Goal: Information Seeking & Learning: Learn about a topic

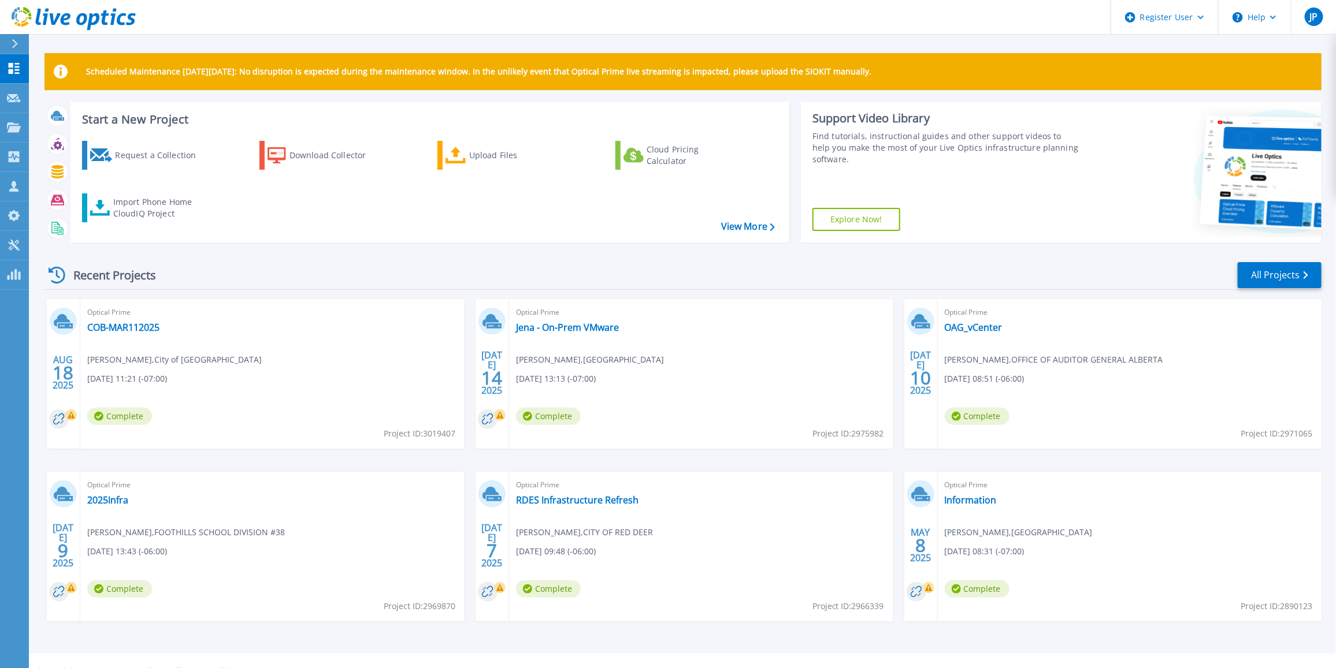
scroll to position [20, 0]
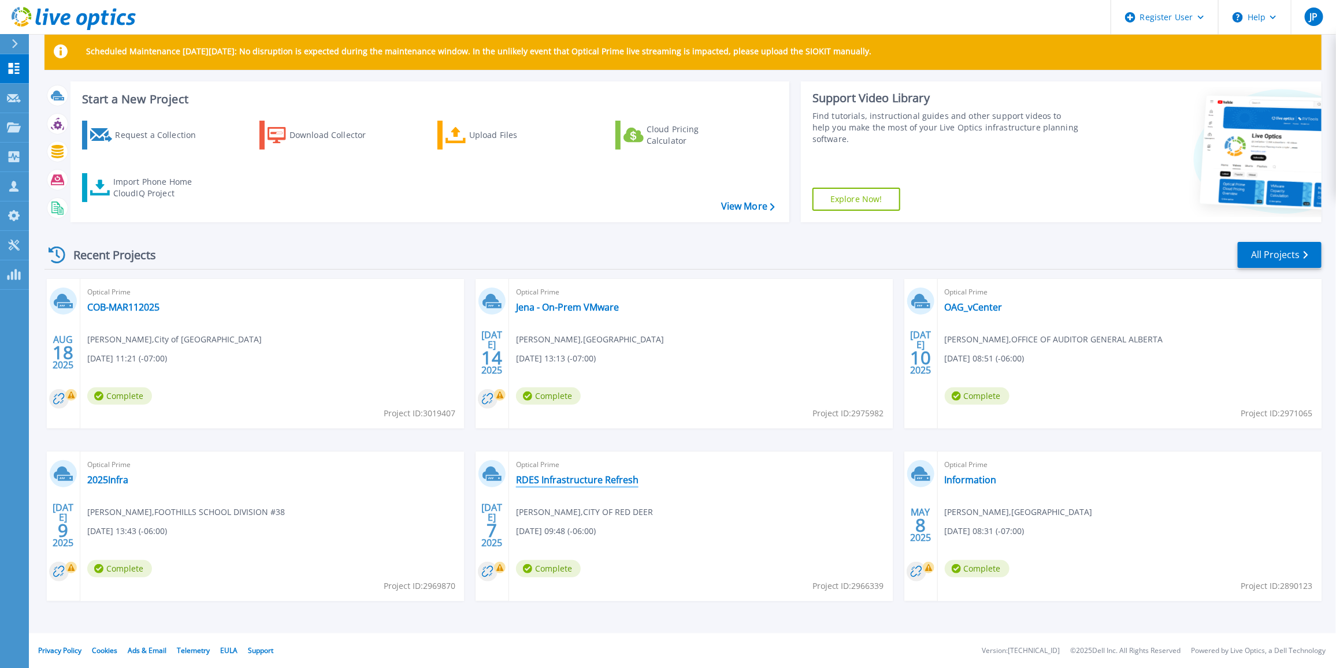
click at [571, 477] on link "RDES Infrastructure Refresh" at bounding box center [577, 480] width 122 height 12
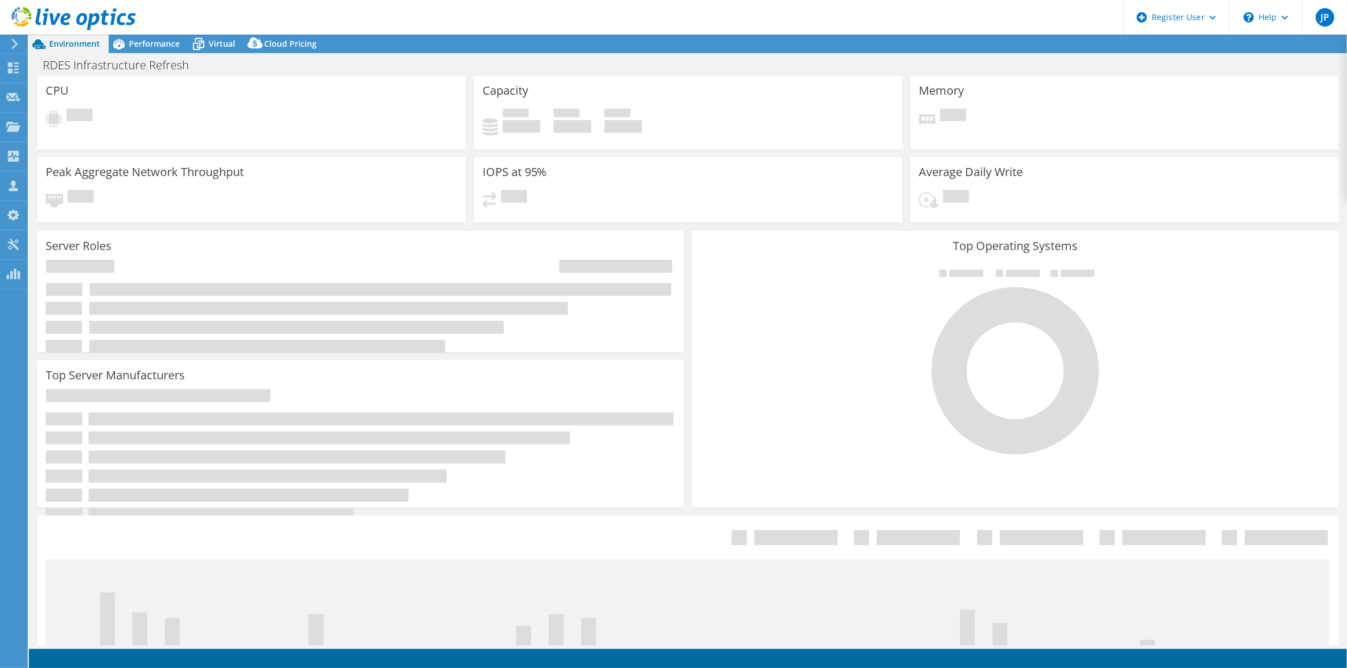
select select "USD"
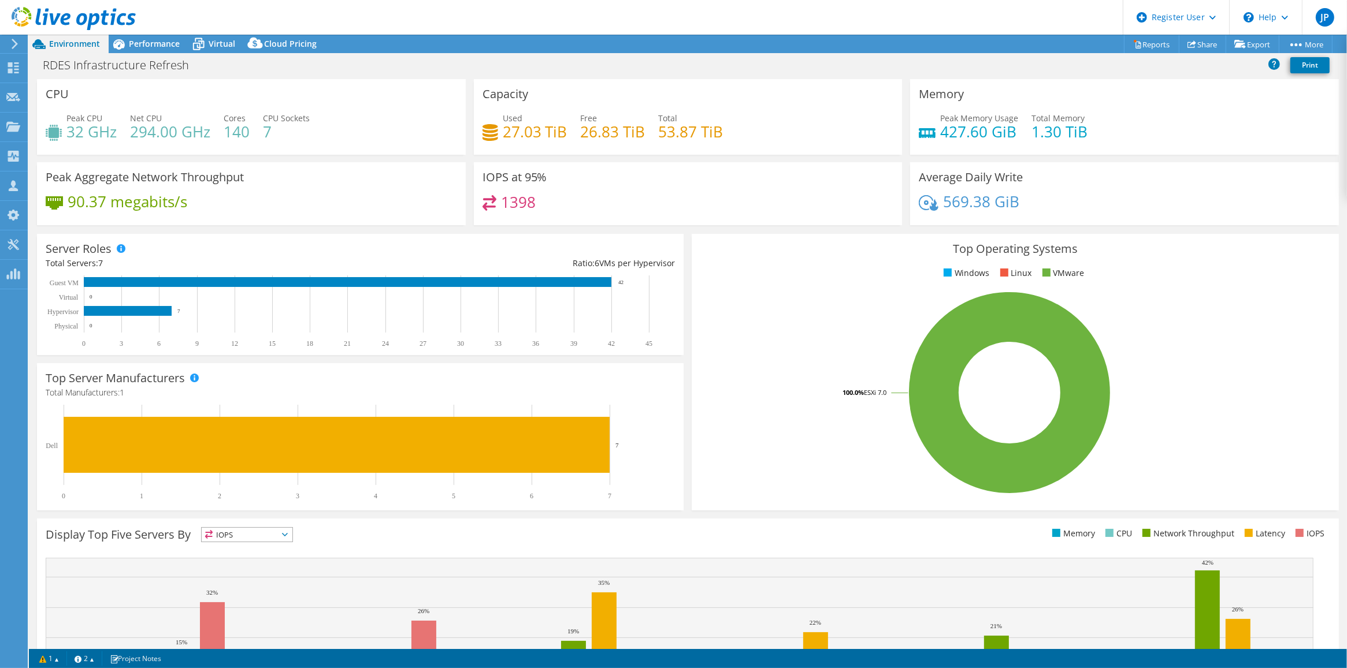
drag, startPoint x: 637, startPoint y: 282, endPoint x: 563, endPoint y: 290, distance: 73.8
click at [579, 288] on rect at bounding box center [355, 312] width 618 height 72
click at [158, 43] on span "Performance" at bounding box center [154, 43] width 51 height 11
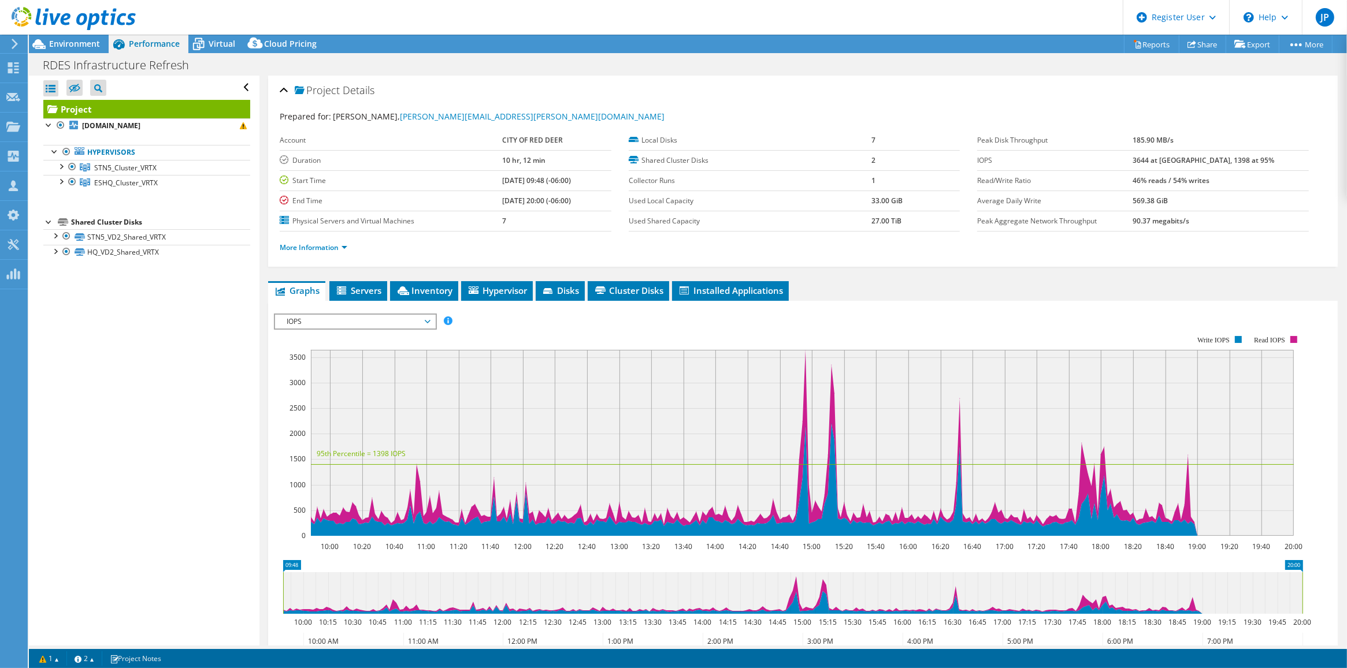
click at [356, 324] on span "IOPS" at bounding box center [355, 322] width 148 height 14
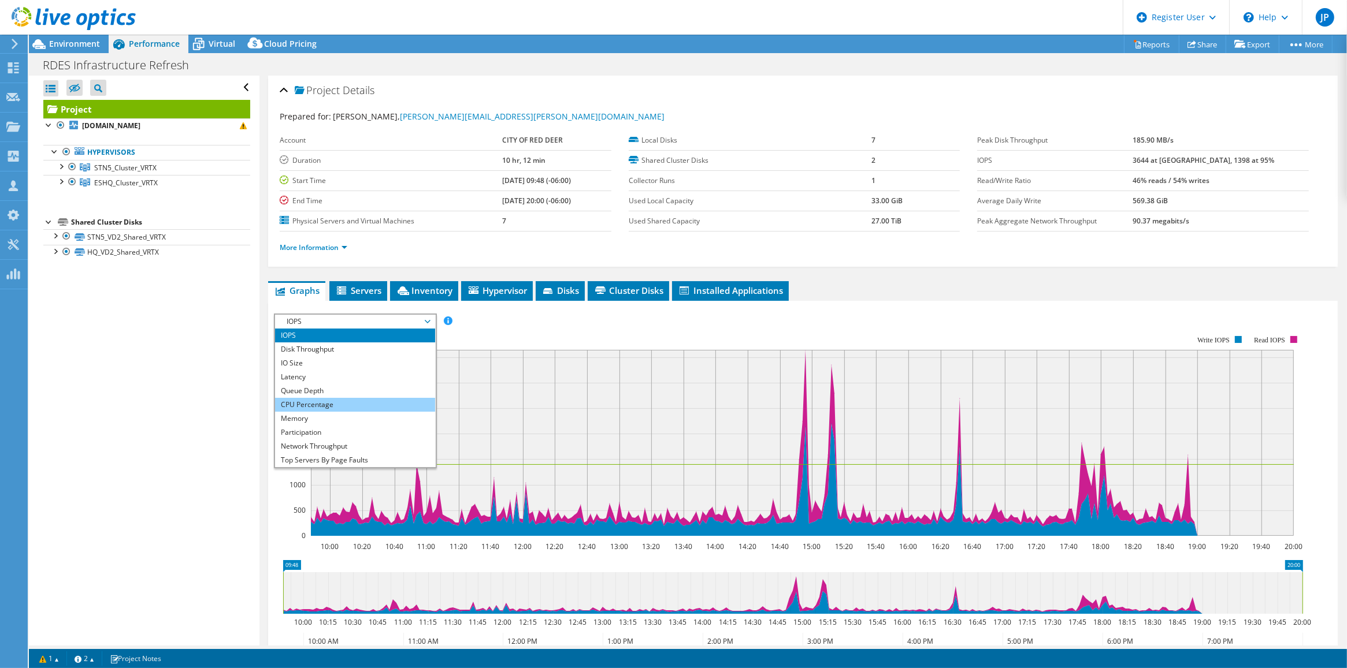
click at [322, 410] on li "CPU Percentage" at bounding box center [355, 405] width 160 height 14
